Goal: Task Accomplishment & Management: Manage account settings

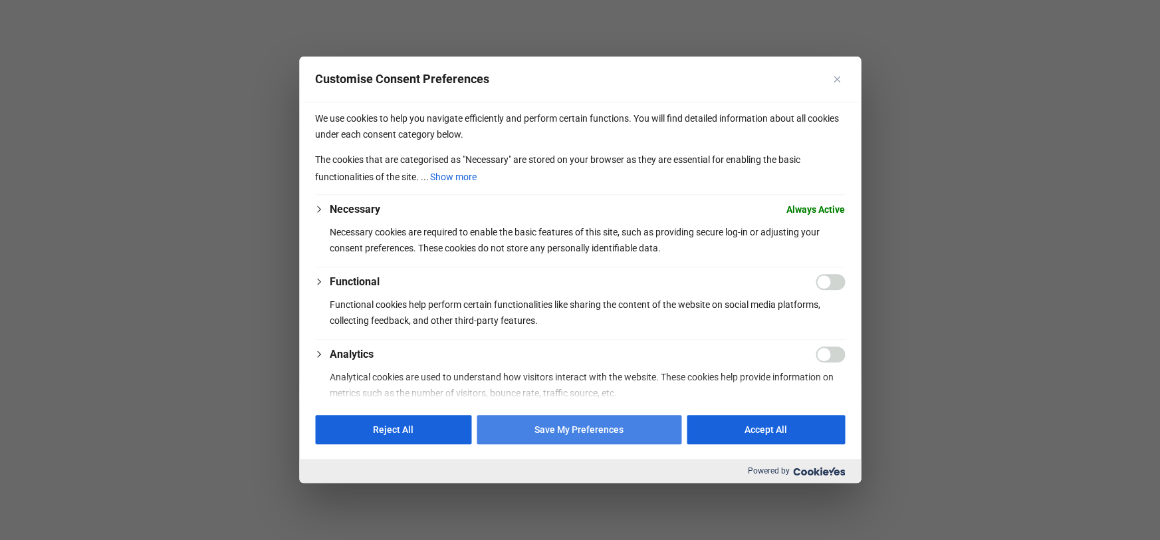
click at [549, 431] on button "Save My Preferences" at bounding box center [578, 429] width 205 height 29
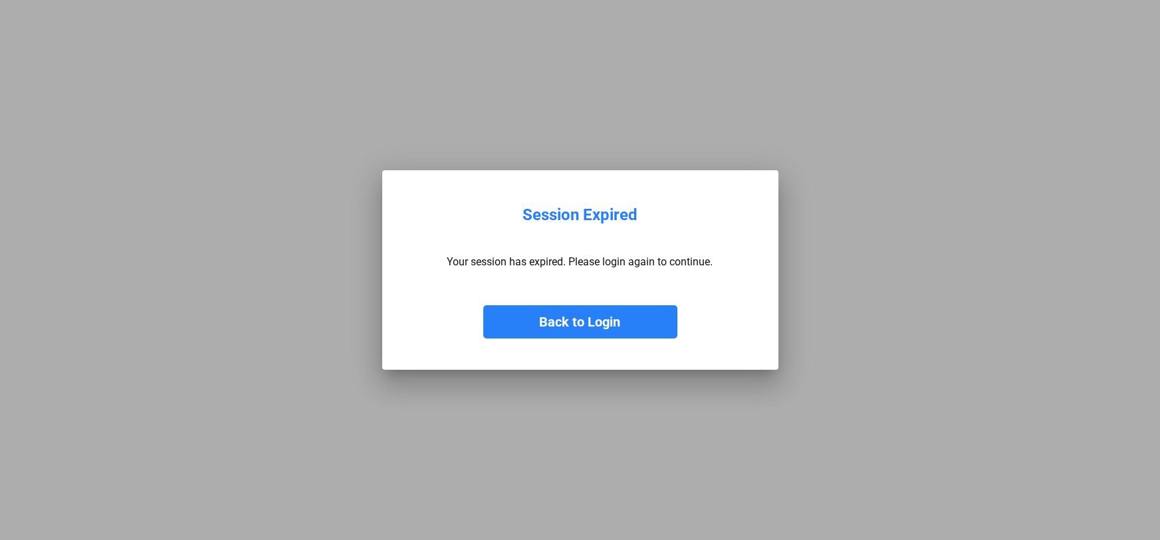
click at [611, 334] on button "Back to Login" at bounding box center [580, 321] width 194 height 33
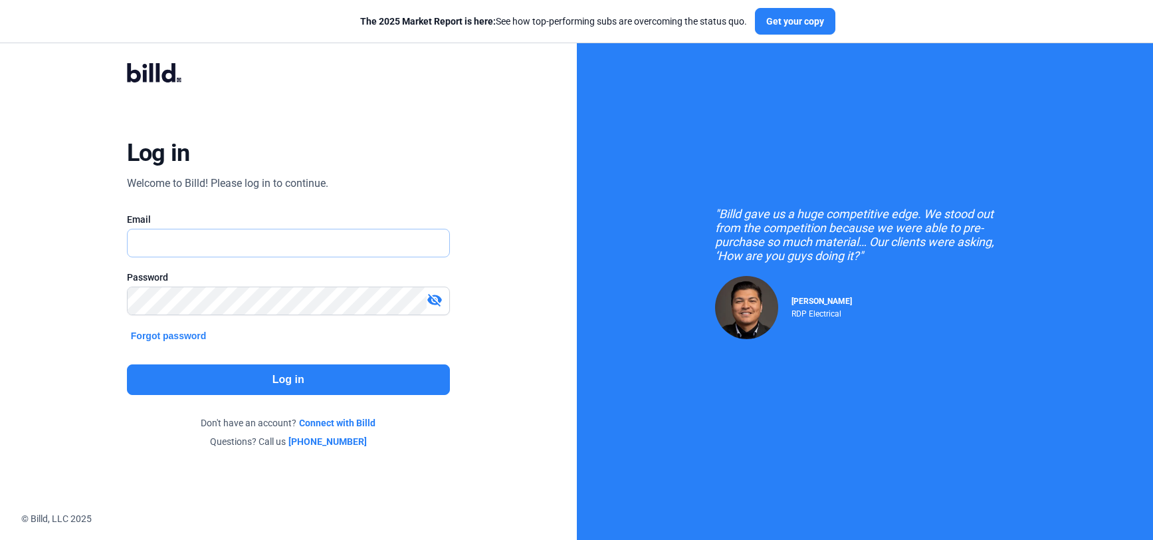
type input "[EMAIL_ADDRESS][DOMAIN_NAME]"
click at [201, 381] on button "Log in" at bounding box center [288, 379] width 323 height 31
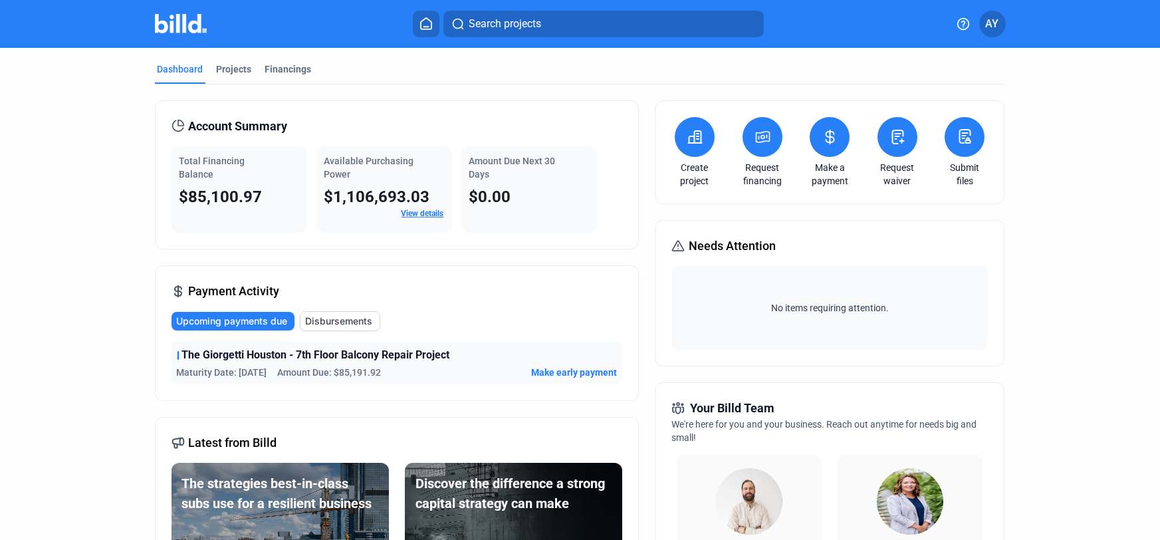
click at [995, 31] on button "AY" at bounding box center [992, 24] width 27 height 27
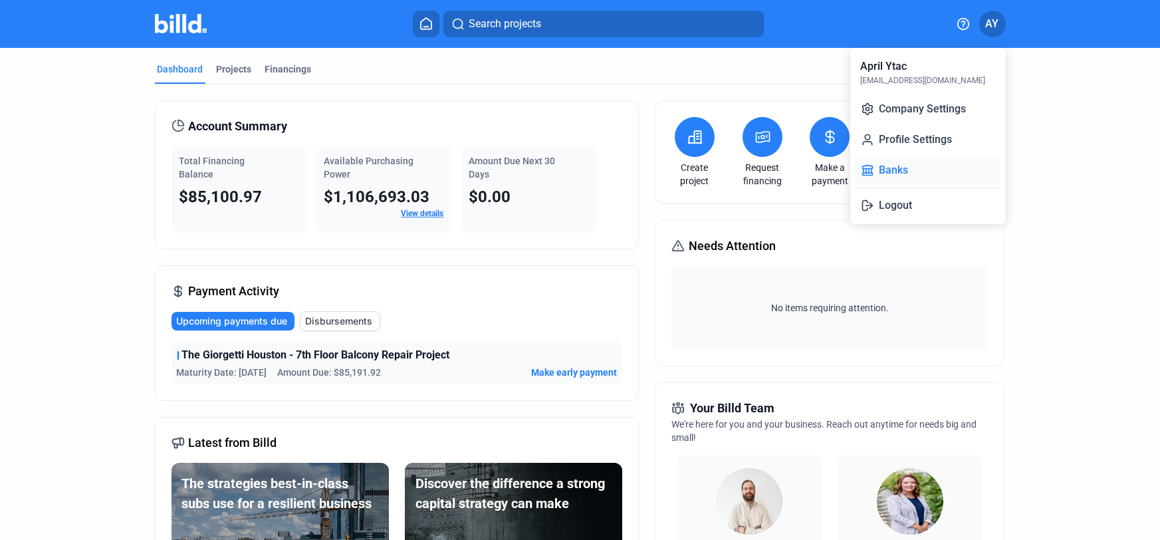
click at [923, 169] on button "Banks" at bounding box center [927, 170] width 145 height 27
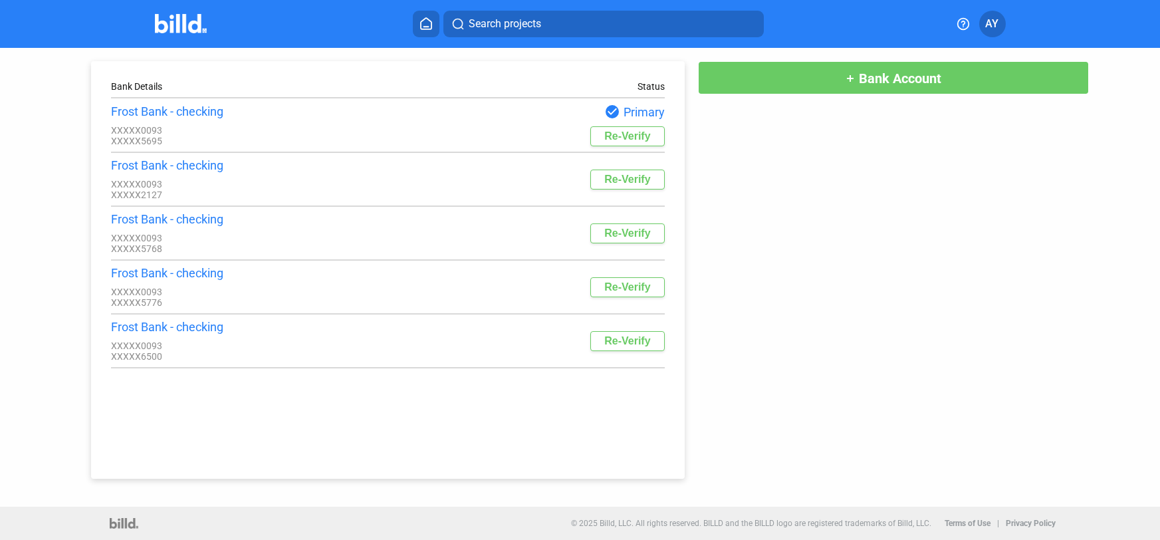
click at [999, 25] on button "AY" at bounding box center [992, 24] width 27 height 27
